Goal: Check status: Check status

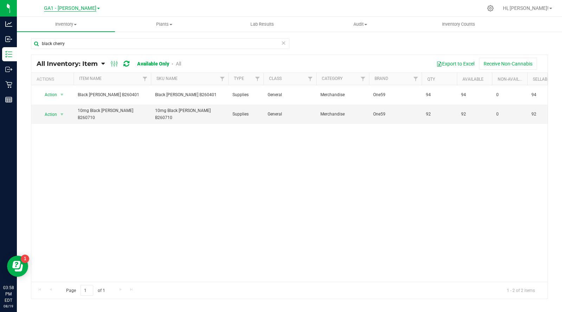
click at [75, 8] on span "GA1 - [PERSON_NAME]" at bounding box center [70, 8] width 52 height 6
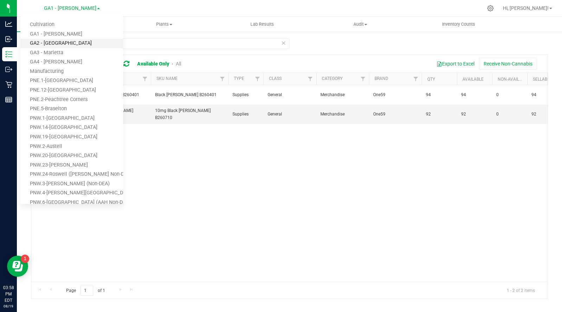
click at [63, 40] on link "GA2 - [GEOGRAPHIC_DATA]" at bounding box center [71, 43] width 103 height 9
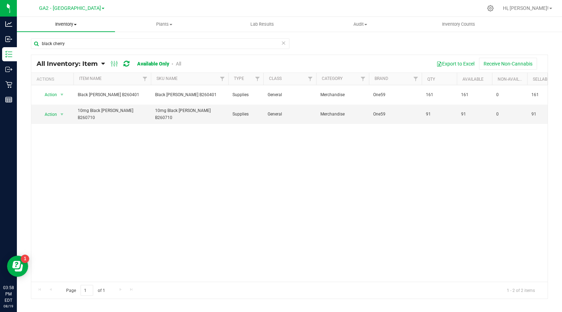
click at [66, 25] on span "Inventory" at bounding box center [66, 24] width 98 height 6
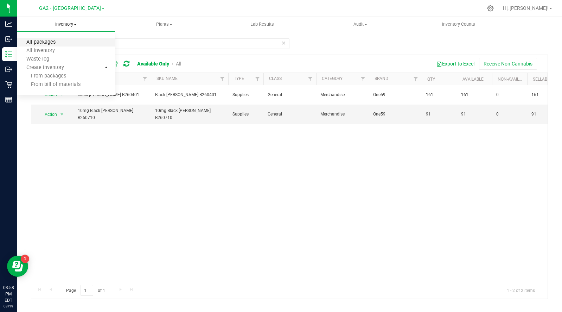
click at [45, 41] on span "All packages" at bounding box center [41, 42] width 48 height 6
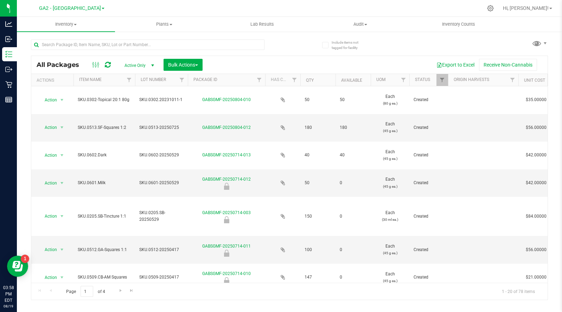
click at [153, 64] on span "select" at bounding box center [153, 66] width 6 height 6
click at [133, 97] on li "Locked" at bounding box center [138, 98] width 38 height 11
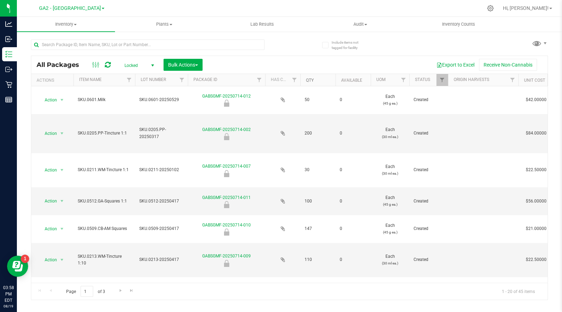
click at [310, 81] on link "Qty" at bounding box center [310, 80] width 8 height 5
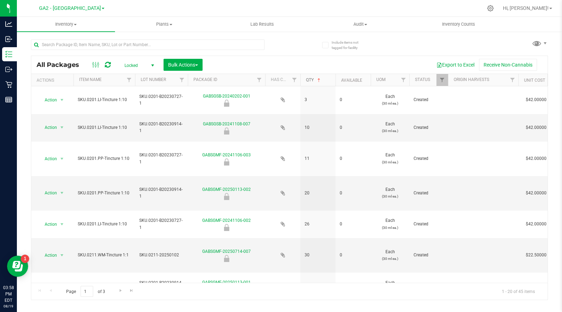
click at [311, 81] on link "Qty" at bounding box center [314, 79] width 16 height 5
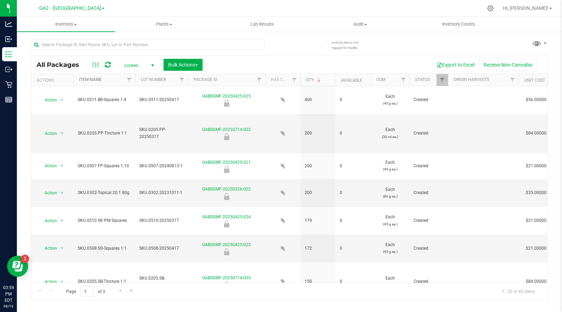
click at [93, 80] on link "Item Name" at bounding box center [90, 79] width 23 height 5
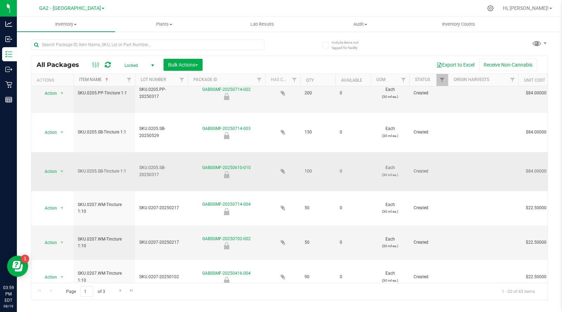
scroll to position [457, 0]
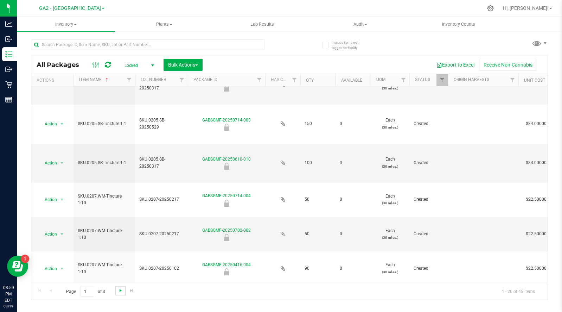
click at [120, 289] on span "Go to the next page" at bounding box center [121, 290] width 6 height 6
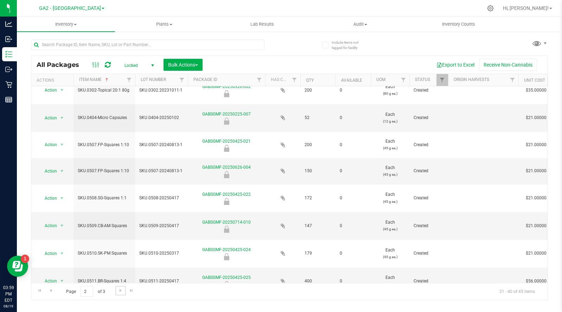
scroll to position [421, 0]
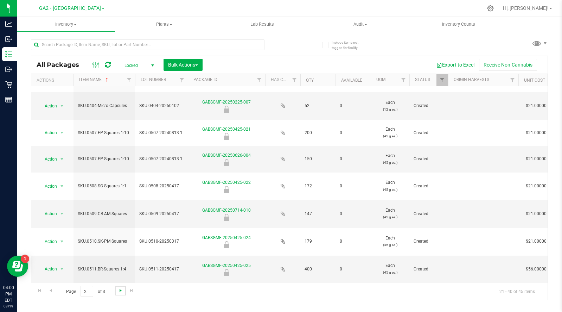
click at [120, 288] on span "Go to the next page" at bounding box center [121, 290] width 6 height 6
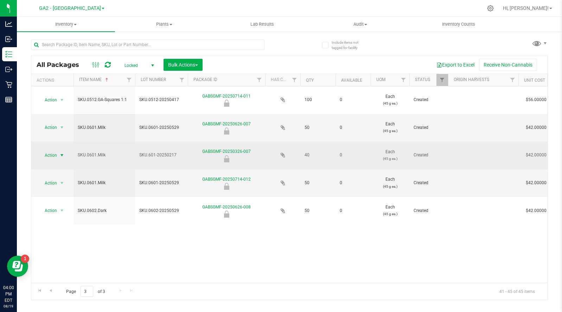
click at [59, 156] on span "select" at bounding box center [62, 155] width 6 height 6
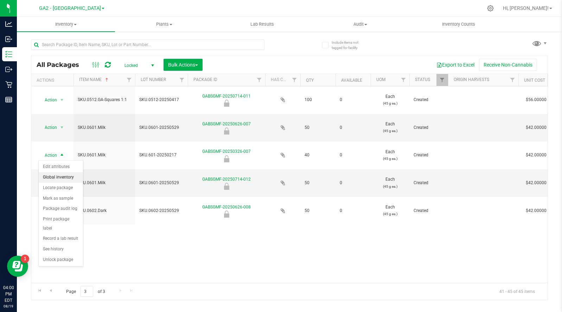
click at [56, 180] on li "Global inventory" at bounding box center [61, 177] width 44 height 11
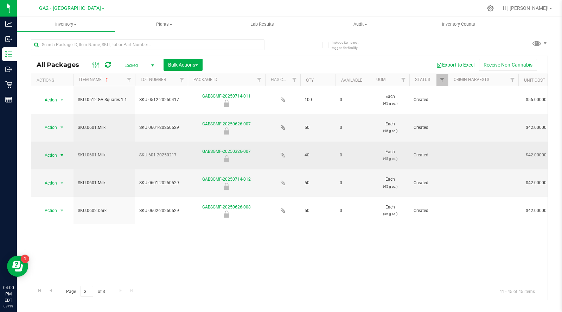
click at [57, 155] on span "Action" at bounding box center [47, 155] width 19 height 10
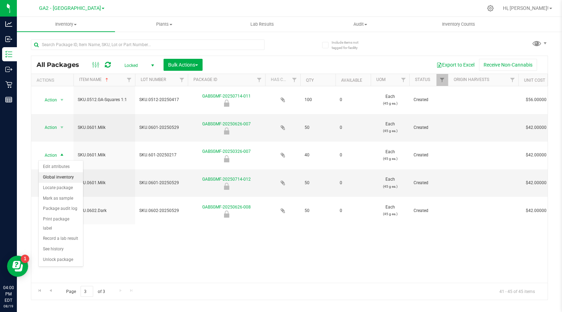
click at [59, 174] on li "Global inventory" at bounding box center [61, 177] width 44 height 11
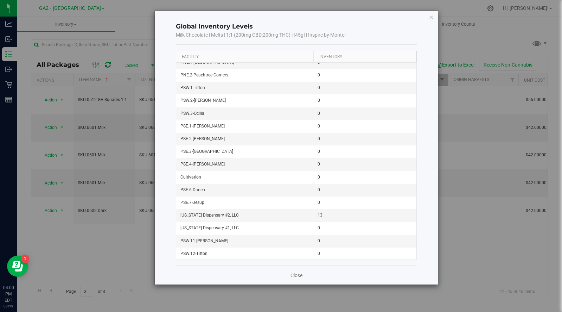
scroll to position [402, 0]
click at [295, 273] on link "Close" at bounding box center [296, 274] width 12 height 7
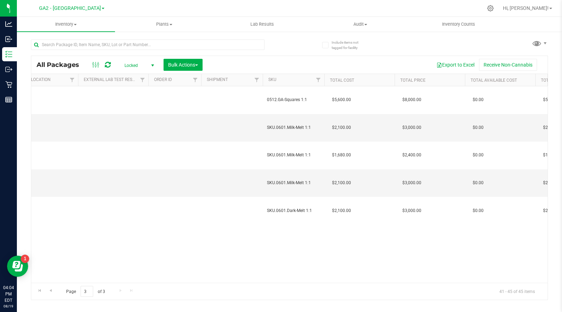
scroll to position [0, 0]
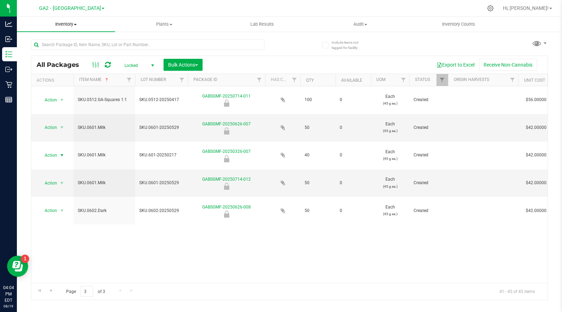
click at [67, 27] on span "Inventory" at bounding box center [66, 24] width 98 height 6
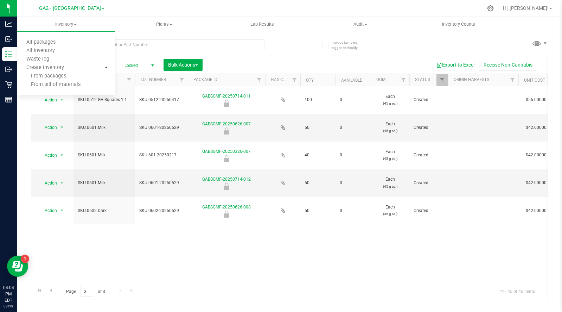
click at [143, 64] on span "Locked" at bounding box center [138, 65] width 39 height 10
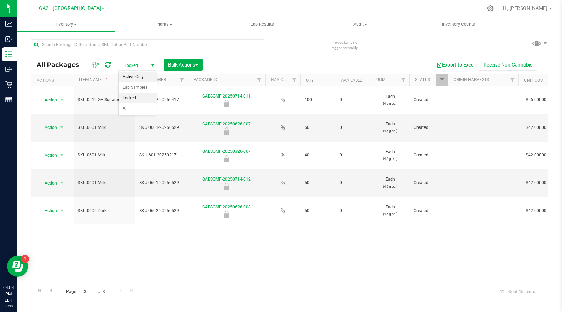
click at [135, 75] on li "Active Only" at bounding box center [138, 77] width 38 height 11
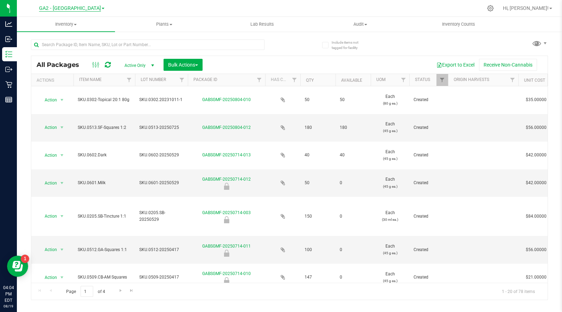
click at [69, 9] on span "GA2 - [GEOGRAPHIC_DATA]" at bounding box center [70, 8] width 62 height 6
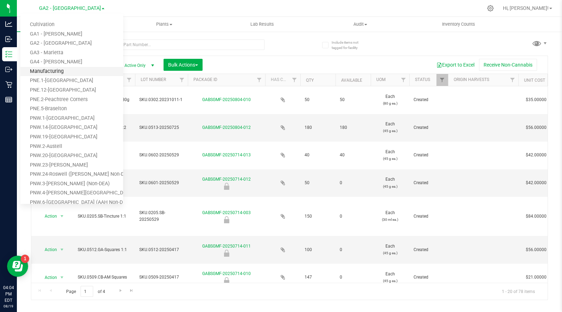
click at [54, 68] on link "Manufacturing" at bounding box center [71, 71] width 103 height 9
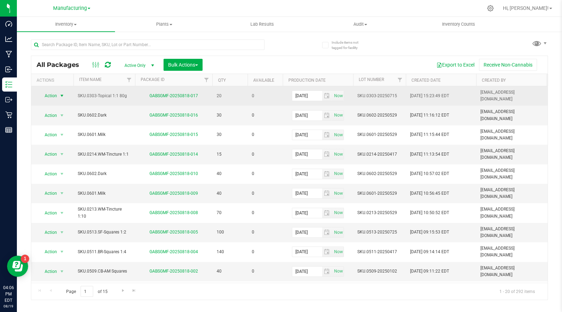
click at [56, 94] on span "Action" at bounding box center [47, 96] width 19 height 10
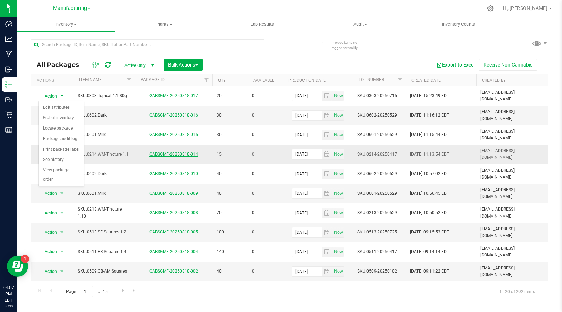
click at [173, 152] on link "GABSGMF-20250818-014" at bounding box center [173, 154] width 49 height 5
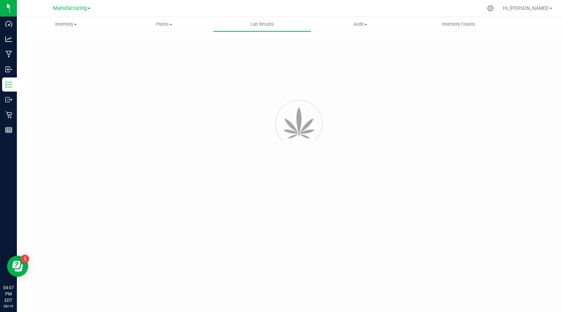
type input "GABSGMF-20250417-013"
type input "[PERSON_NAME]-041725-8511"
type input "GABSGMF-20250417-013"
type input "[DATE] 4:00 AM"
type input "[DATE]"
